Goal: Navigation & Orientation: Find specific page/section

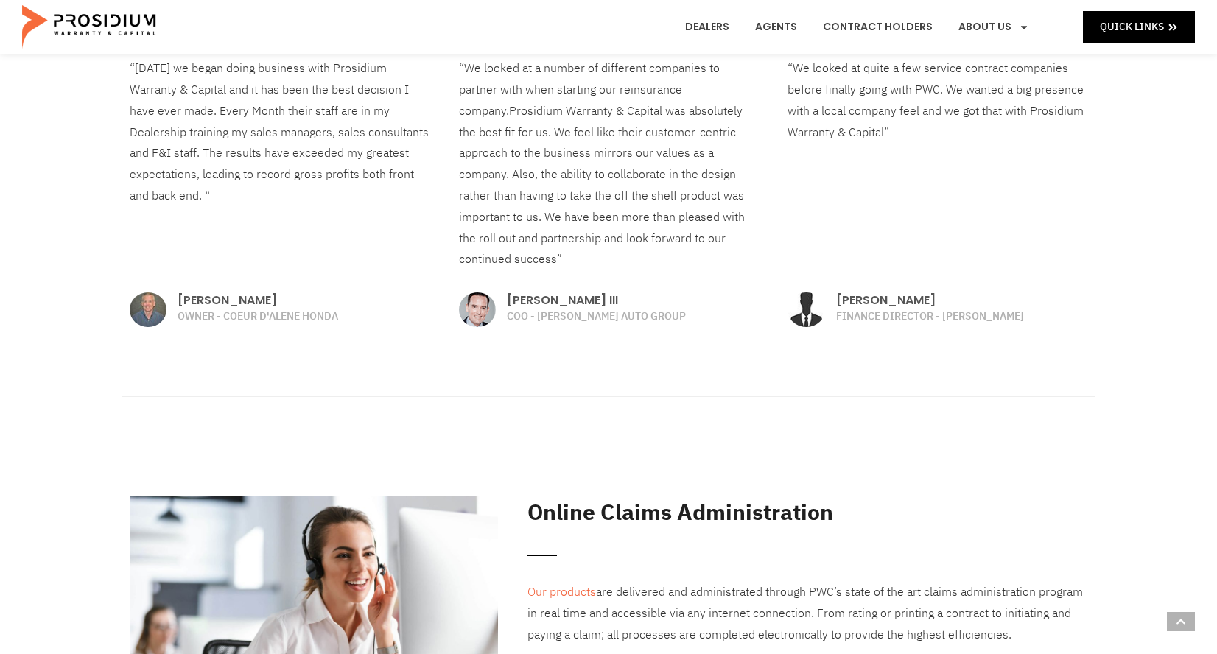
scroll to position [2586, 0]
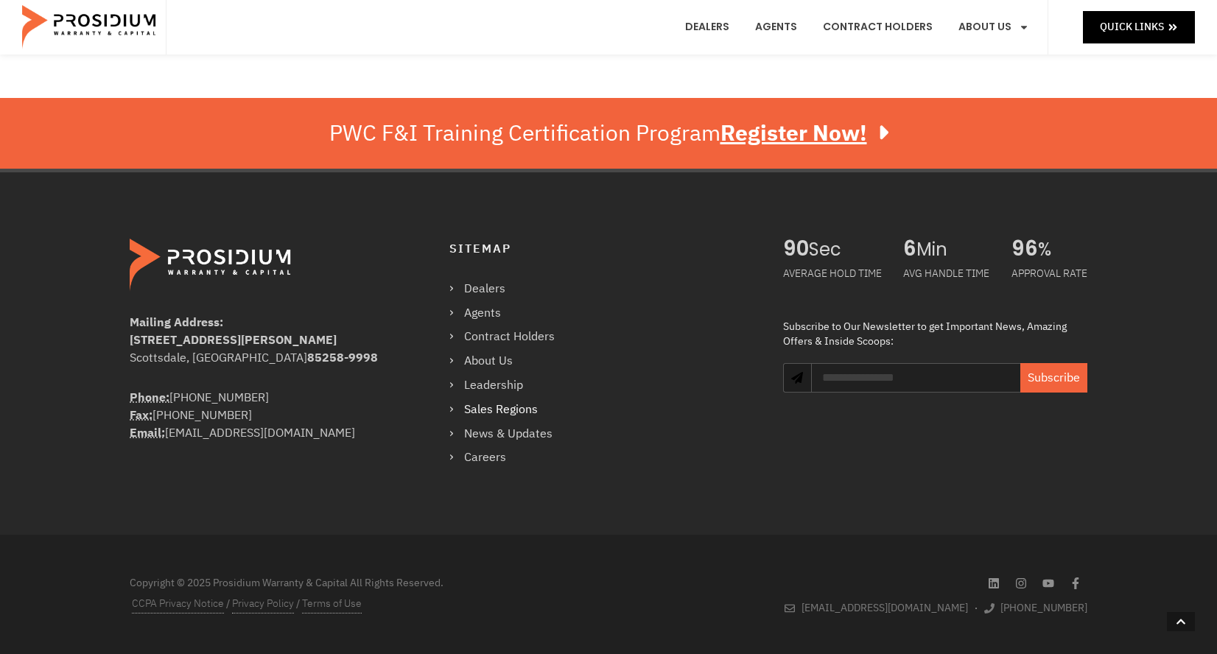
click at [455, 407] on link "Sales Regions" at bounding box center [509, 409] width 120 height 21
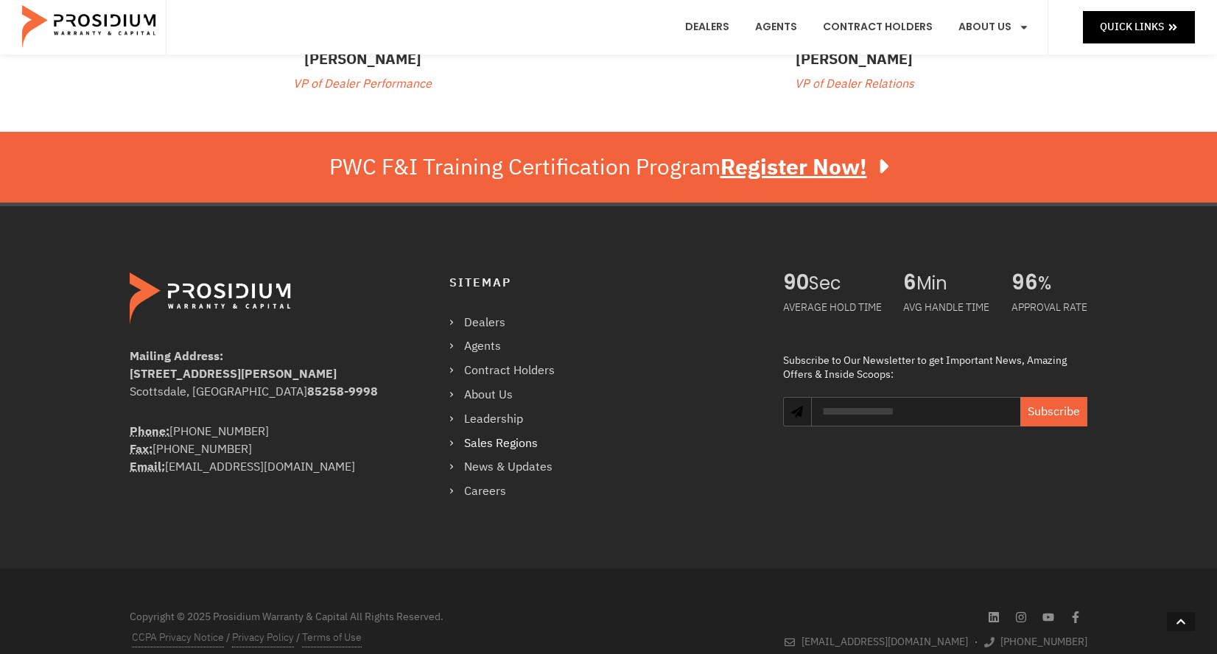
scroll to position [619, 0]
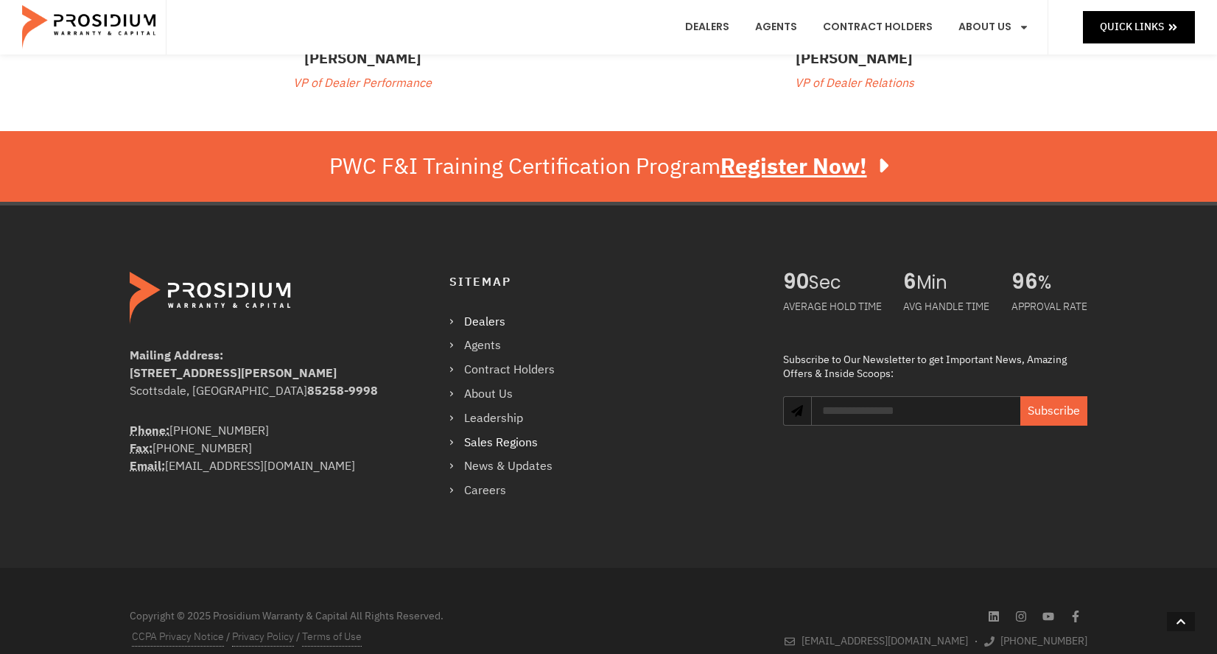
click at [488, 321] on link "Dealers" at bounding box center [509, 322] width 120 height 21
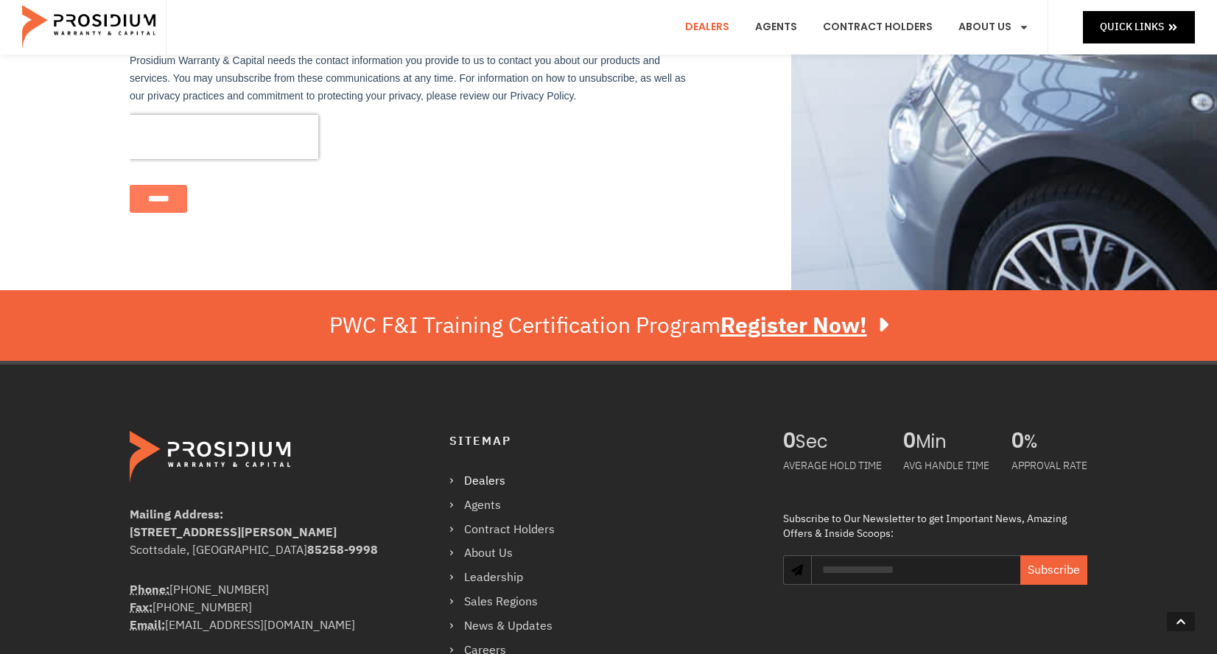
scroll to position [1146, 0]
